Goal: Task Accomplishment & Management: Complete application form

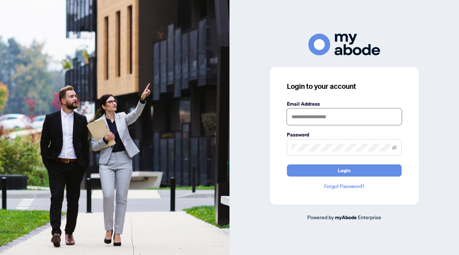
click at [318, 114] on input "text" at bounding box center [344, 117] width 115 height 17
type input "**********"
click at [287, 165] on button "Login" at bounding box center [344, 171] width 115 height 12
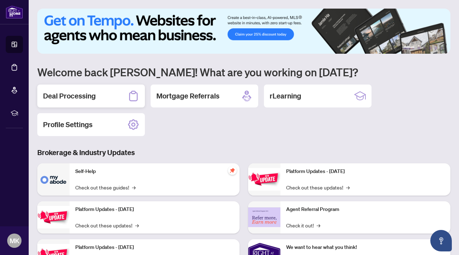
click at [115, 96] on div "Deal Processing" at bounding box center [91, 96] width 108 height 23
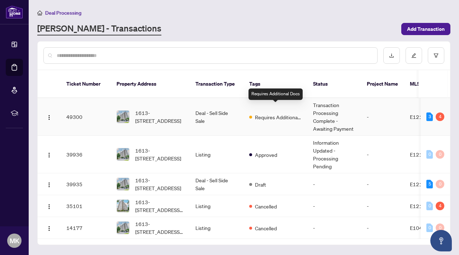
click at [260, 113] on span "Requires Additional Docs" at bounding box center [278, 117] width 47 height 8
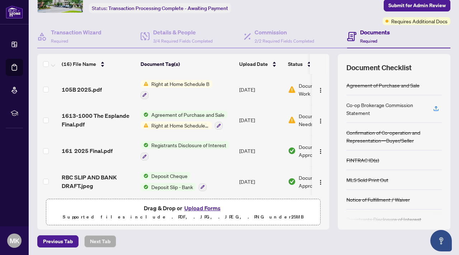
scroll to position [44, 0]
click at [208, 210] on button "Upload Forms" at bounding box center [202, 207] width 41 height 9
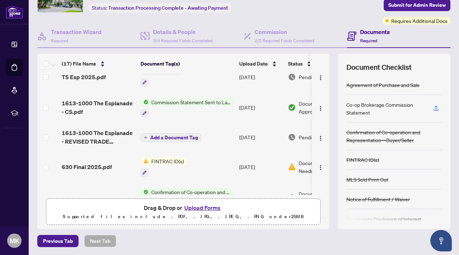
scroll to position [73, 0]
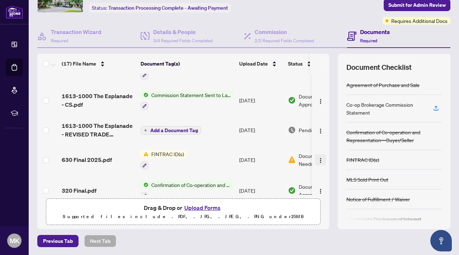
click at [320, 158] on img "button" at bounding box center [321, 161] width 6 height 6
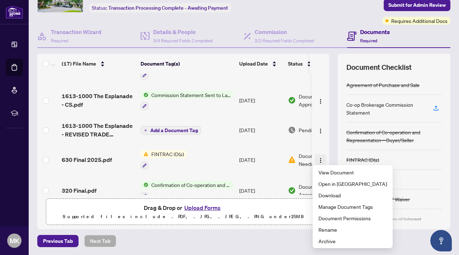
click at [320, 158] on img "button" at bounding box center [321, 161] width 6 height 6
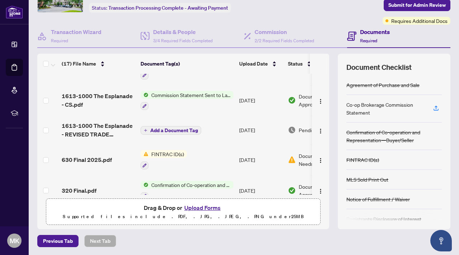
click at [213, 160] on td "FINTRAC ID(s)" at bounding box center [187, 160] width 99 height 31
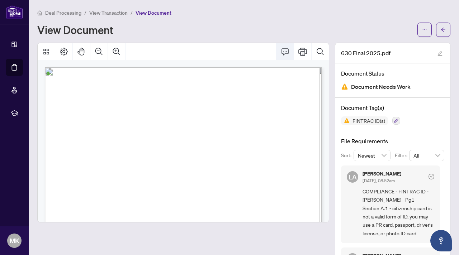
click at [287, 53] on icon "Comment" at bounding box center [285, 51] width 9 height 9
click at [283, 52] on icon "Comment" at bounding box center [285, 51] width 9 height 9
click at [46, 55] on button "Thumbnails" at bounding box center [46, 51] width 17 height 17
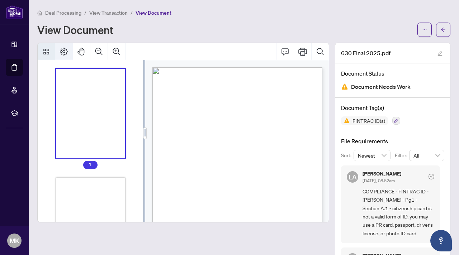
click at [64, 56] on button "Page Layout" at bounding box center [63, 51] width 17 height 17
click at [441, 56] on span "button" at bounding box center [440, 53] width 5 height 8
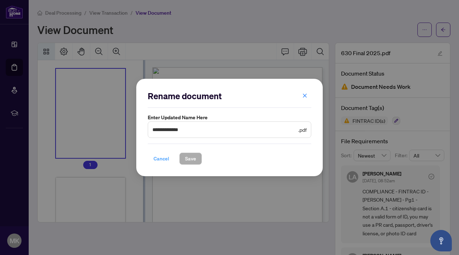
click at [161, 159] on span "Cancel" at bounding box center [162, 158] width 16 height 11
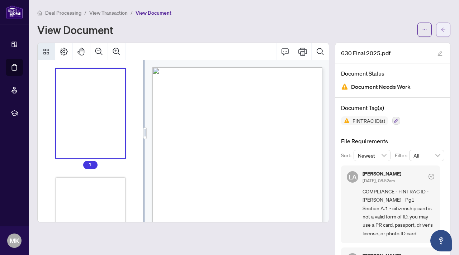
click at [441, 31] on icon "arrow-left" at bounding box center [443, 29] width 5 height 5
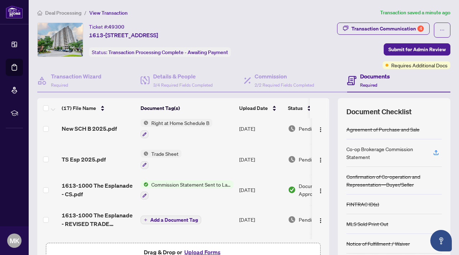
scroll to position [43, 0]
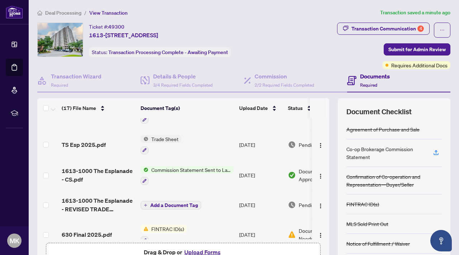
click at [204, 251] on button "Upload Forms" at bounding box center [202, 252] width 41 height 9
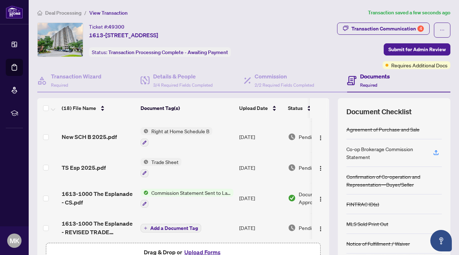
scroll to position [0, 0]
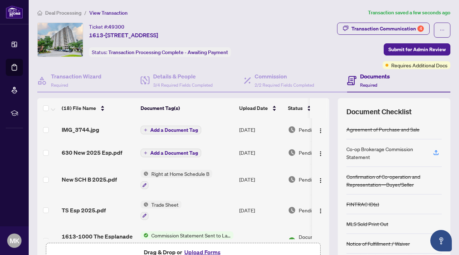
click at [168, 129] on span "Add a Document Tag" at bounding box center [174, 130] width 48 height 5
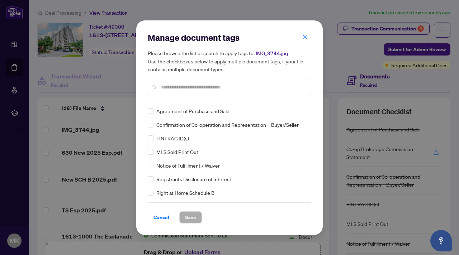
click at [194, 138] on div "FINTRAC ID(s)" at bounding box center [227, 139] width 159 height 8
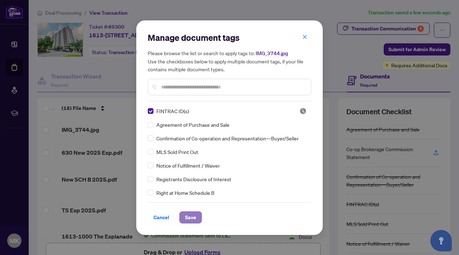
click at [193, 218] on span "Save" at bounding box center [190, 217] width 11 height 11
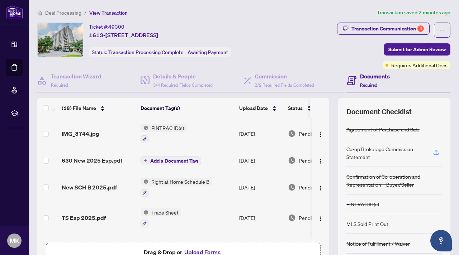
click at [193, 252] on button "Upload Forms" at bounding box center [202, 252] width 41 height 9
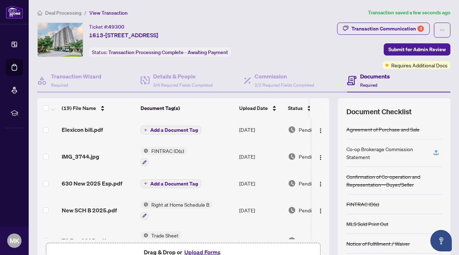
click at [181, 129] on span "Add a Document Tag" at bounding box center [174, 130] width 48 height 5
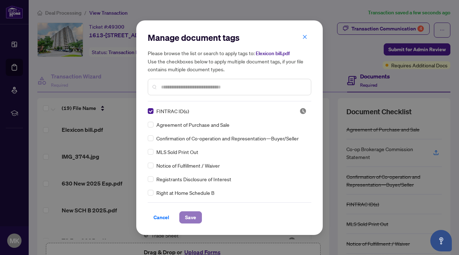
click at [197, 219] on button "Save" at bounding box center [190, 218] width 23 height 12
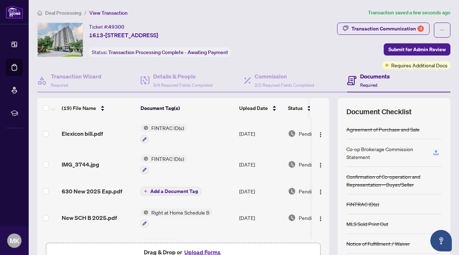
click at [194, 191] on span "Add a Document Tag" at bounding box center [174, 191] width 48 height 5
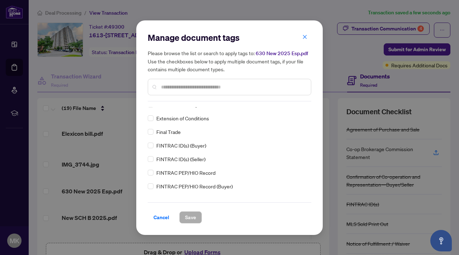
scroll to position [742, 0]
click at [163, 220] on span "Cancel" at bounding box center [162, 217] width 16 height 11
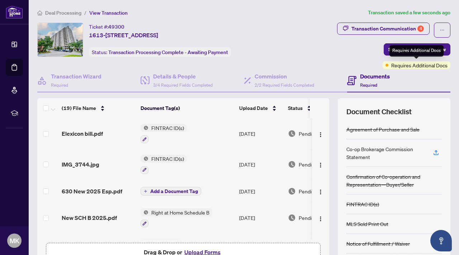
click at [420, 50] on div "Requires Additional Docs" at bounding box center [417, 50] width 54 height 11
click at [414, 51] on span "Submit for Admin Review" at bounding box center [417, 49] width 57 height 11
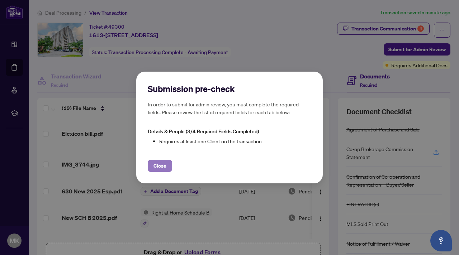
click at [155, 167] on span "Close" at bounding box center [160, 165] width 13 height 11
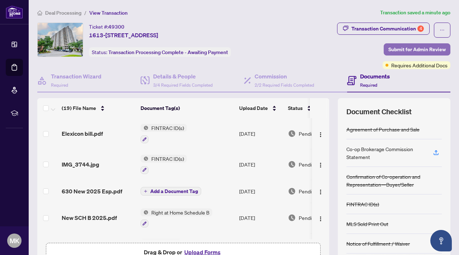
click at [434, 48] on span "Submit for Admin Review" at bounding box center [417, 49] width 57 height 11
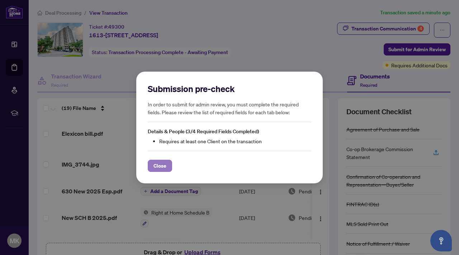
click at [163, 170] on span "Close" at bounding box center [160, 165] width 13 height 11
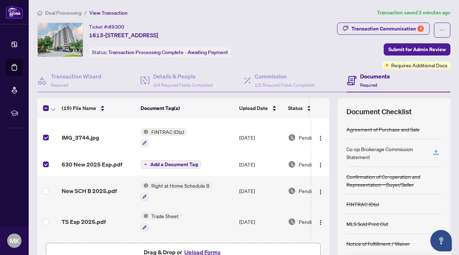
scroll to position [29, 0]
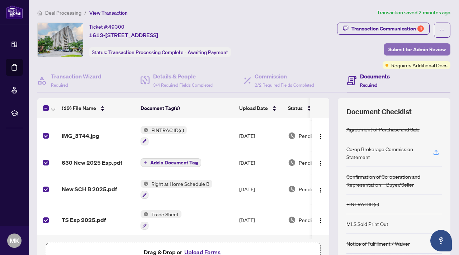
click at [423, 52] on span "Submit for Admin Review" at bounding box center [417, 49] width 57 height 11
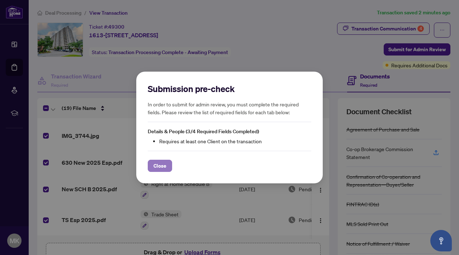
click at [169, 165] on button "Close" at bounding box center [160, 166] width 24 height 12
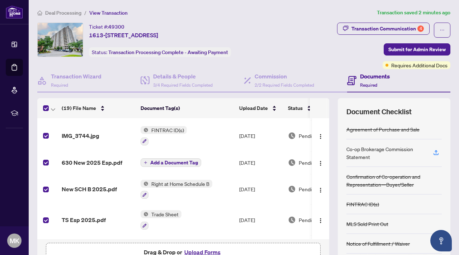
click at [283, 41] on div "Ticket #: 49300 1613-[STREET_ADDRESS][PERSON_NAME] Status: Transaction Processi…" at bounding box center [159, 40] width 245 height 34
click at [421, 52] on span "Submit for Admin Review" at bounding box center [417, 49] width 57 height 11
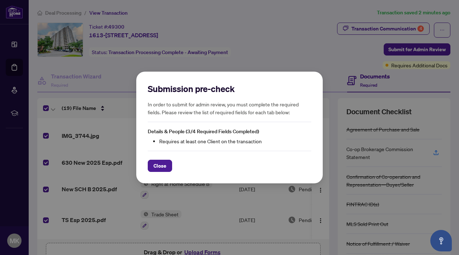
click at [161, 177] on div "Submission pre-check In order to submit for admin review, you must complete the…" at bounding box center [229, 128] width 187 height 112
click at [165, 167] on span "Close" at bounding box center [160, 165] width 13 height 11
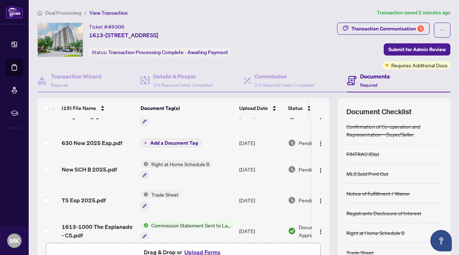
scroll to position [49, 0]
click at [186, 140] on span "Add a Document Tag" at bounding box center [174, 142] width 48 height 5
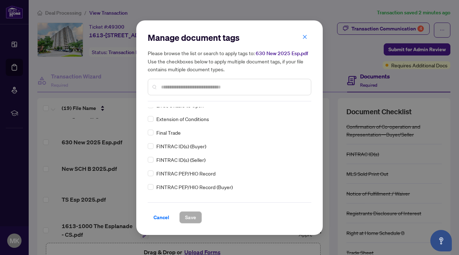
scroll to position [0, 0]
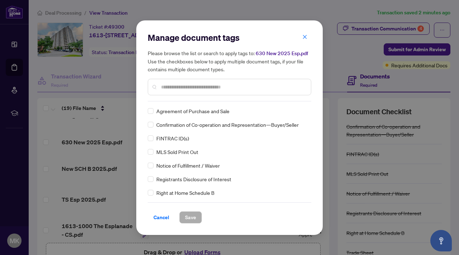
click at [220, 86] on input "text" at bounding box center [233, 87] width 144 height 8
click at [157, 219] on span "Cancel" at bounding box center [162, 217] width 16 height 11
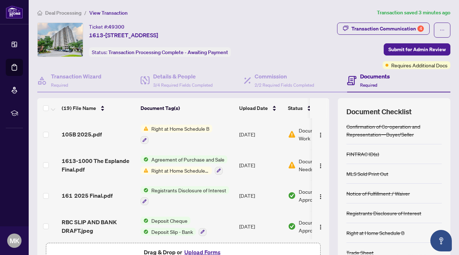
scroll to position [44, 0]
